Goal: Book appointment/travel/reservation

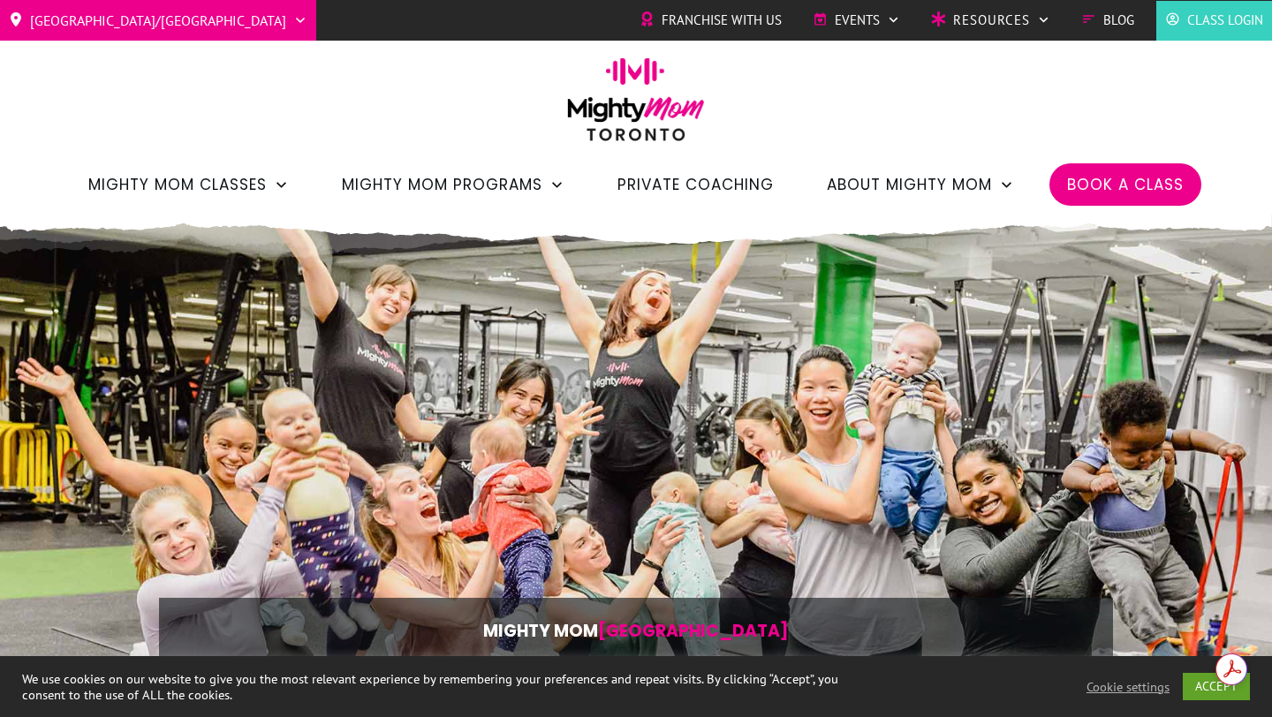
click at [1137, 195] on span "Book a Class" at bounding box center [1125, 185] width 117 height 30
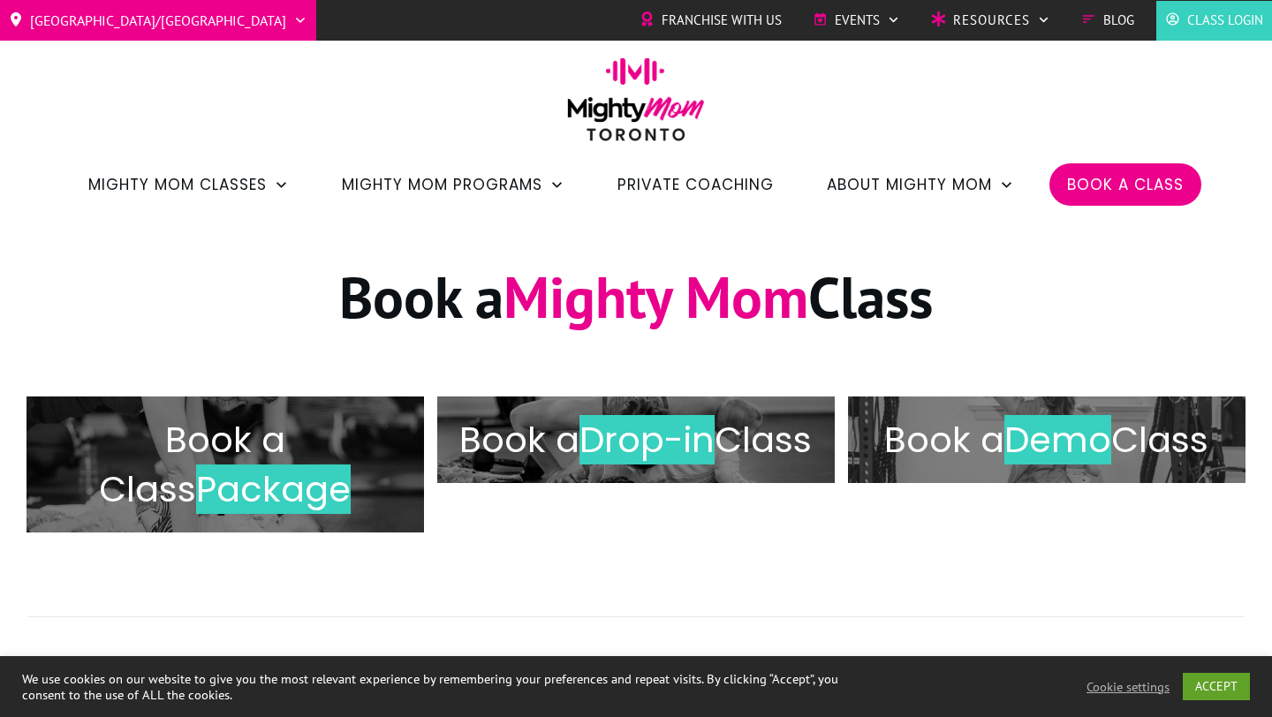
click at [945, 451] on span "Book a" at bounding box center [944, 439] width 120 height 49
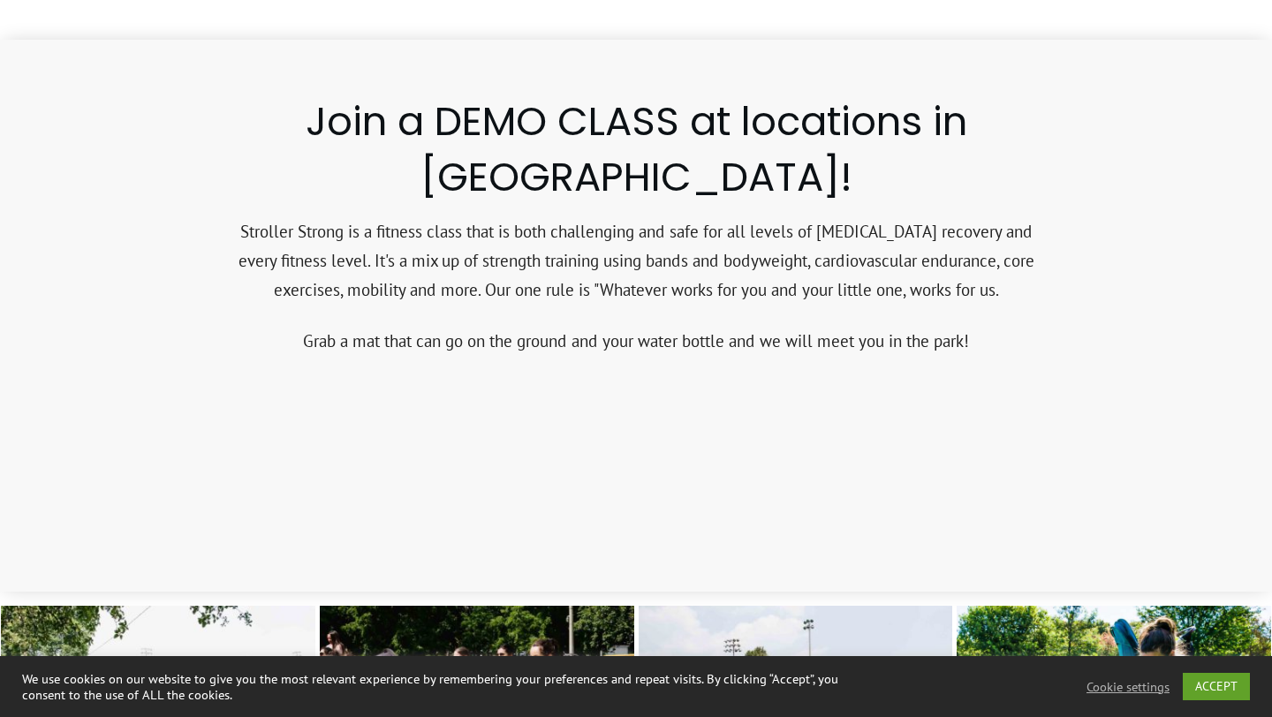
scroll to position [1376, 0]
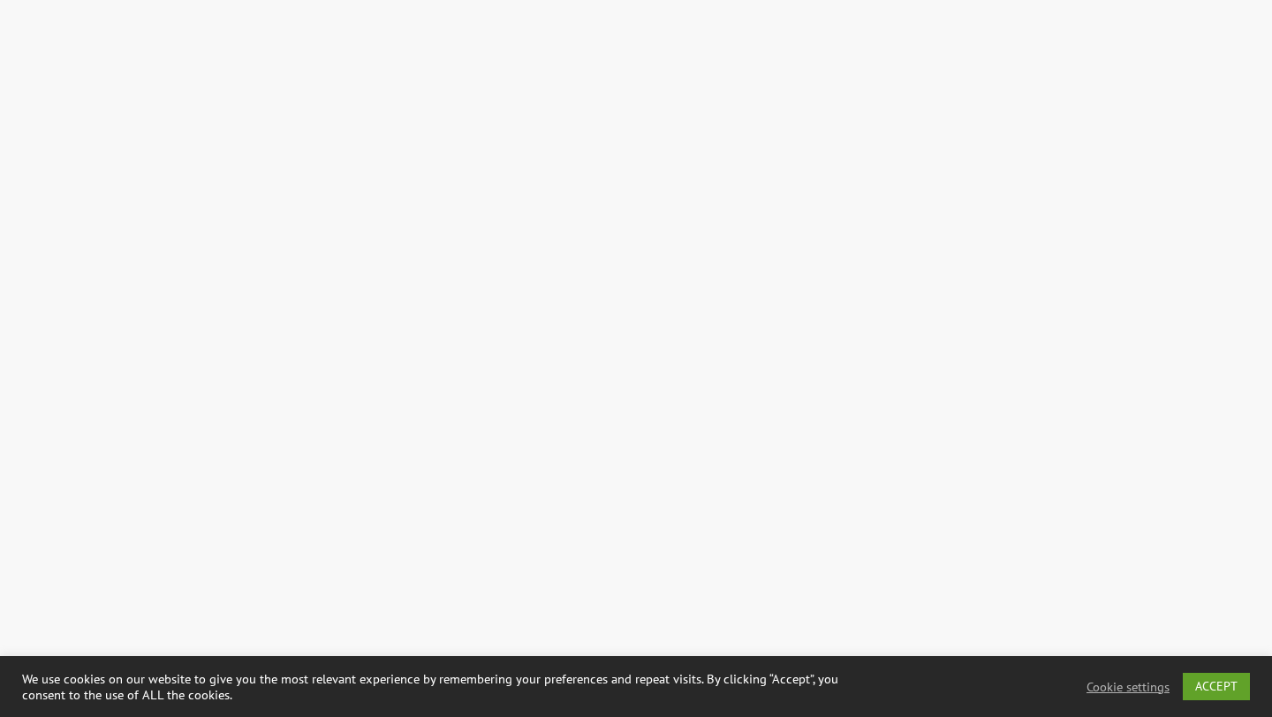
scroll to position [2062, 0]
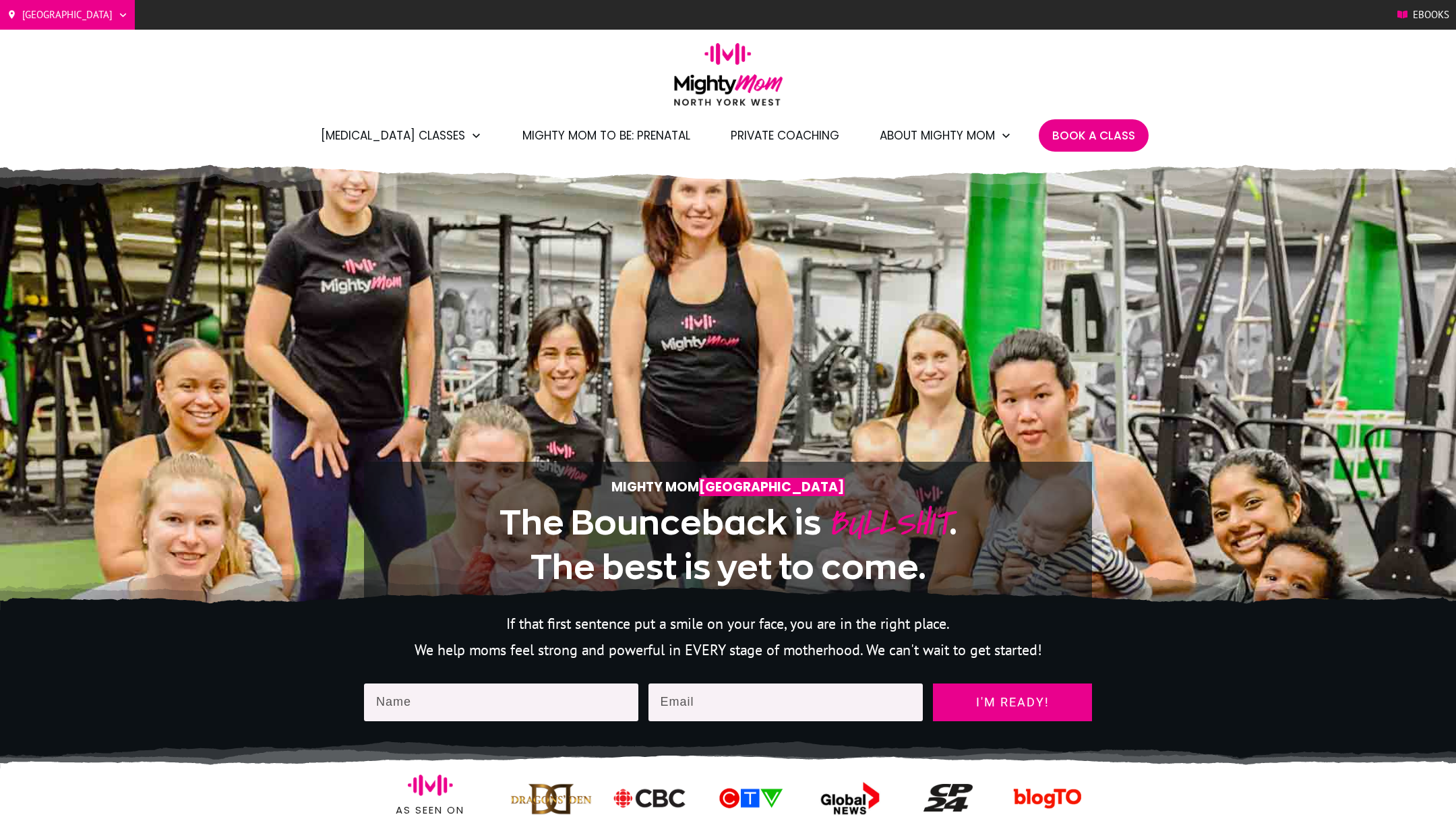
click at [1078, 130] on span "Book A Class" at bounding box center [1094, 136] width 83 height 23
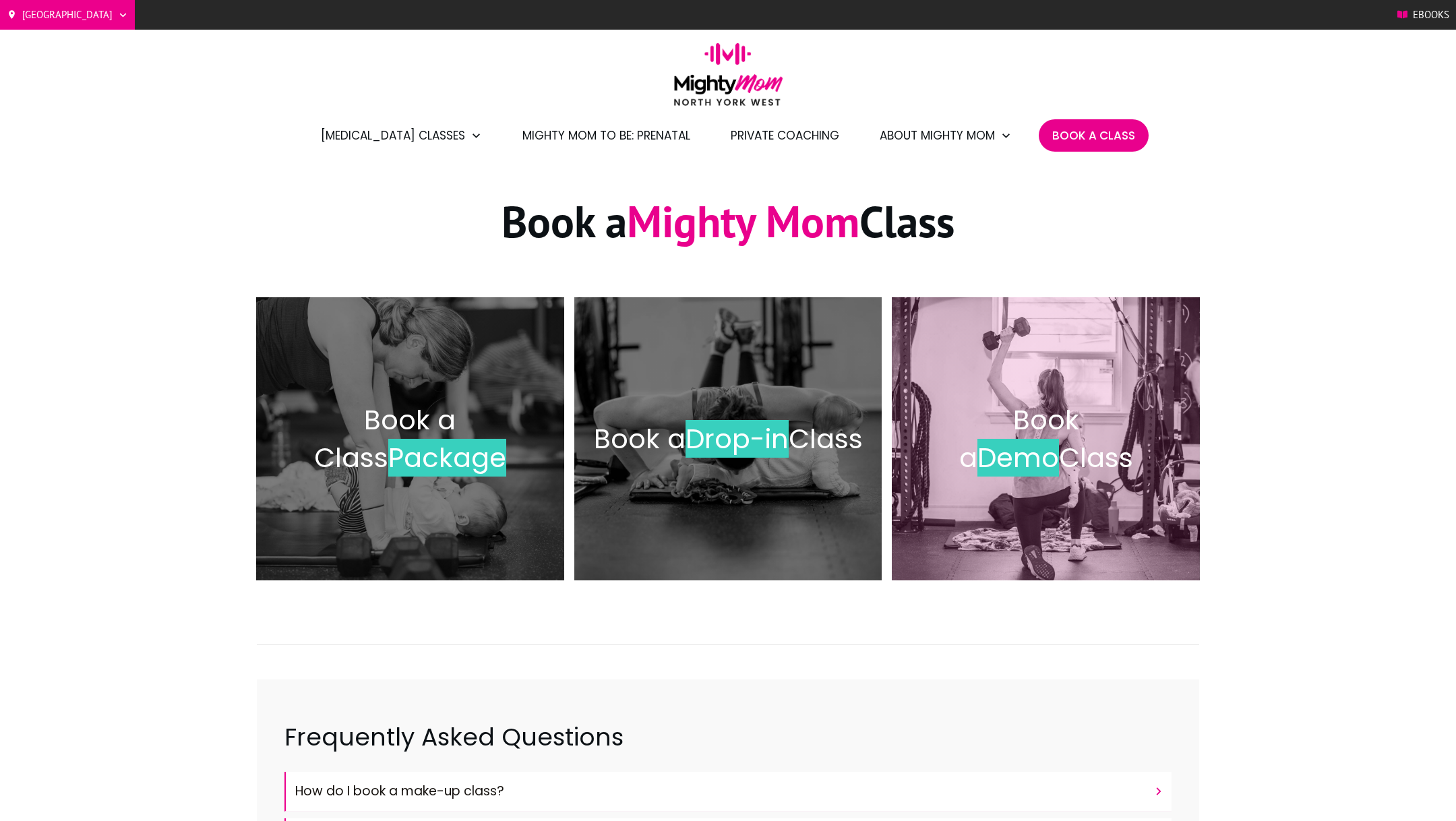
click at [1010, 424] on span "Book a" at bounding box center [1019, 439] width 120 height 76
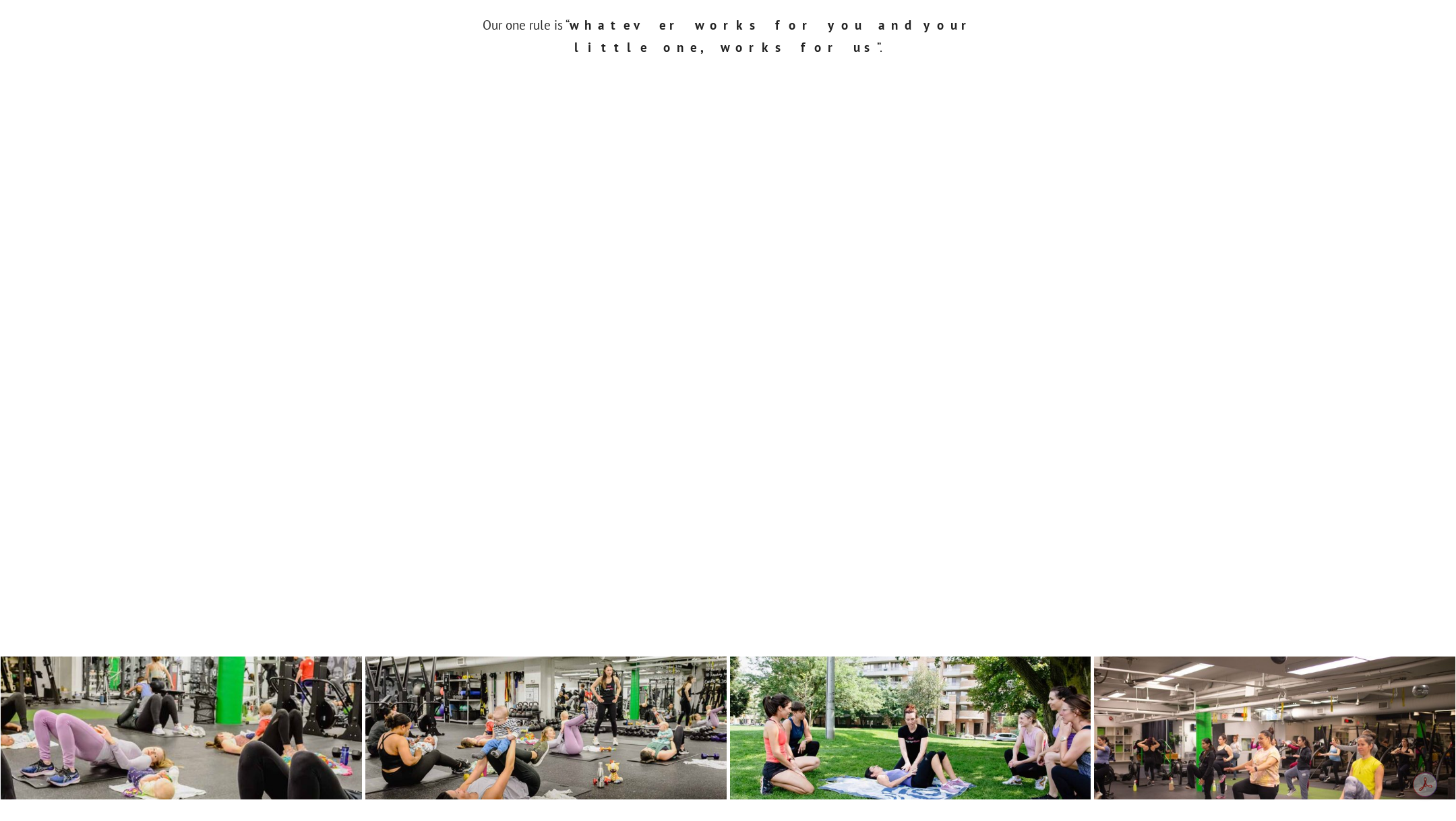
scroll to position [666, 0]
